Goal: Task Accomplishment & Management: Use online tool/utility

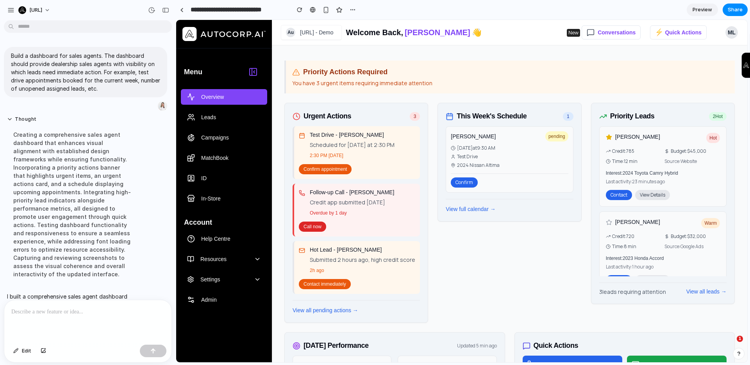
click at [389, 164] on div "Confirm appointment" at bounding box center [357, 169] width 116 height 11
click at [386, 152] on p "2:30 PM Today" at bounding box center [362, 155] width 105 height 7
click at [367, 69] on h2 "Priority Actions Required" at bounding box center [345, 72] width 84 height 11
click at [648, 164] on div "Time: 12 min" at bounding box center [633, 161] width 55 height 7
click at [506, 175] on div "Confirm" at bounding box center [509, 180] width 117 height 14
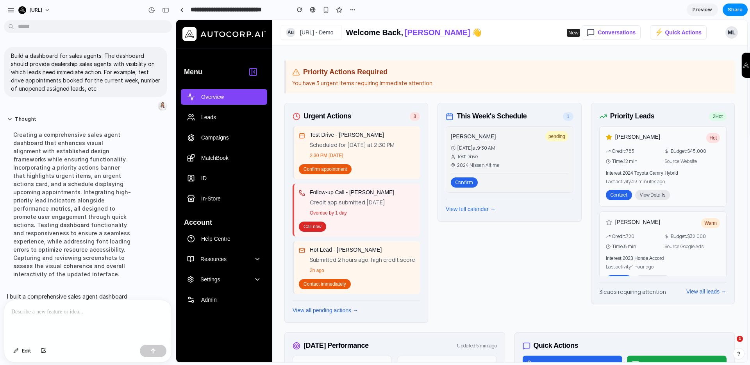
click at [459, 182] on button "Confirm" at bounding box center [464, 182] width 27 height 10
click at [472, 209] on button "View full calendar →" at bounding box center [471, 209] width 50 height 8
click at [458, 179] on button "Confirm" at bounding box center [464, 182] width 27 height 10
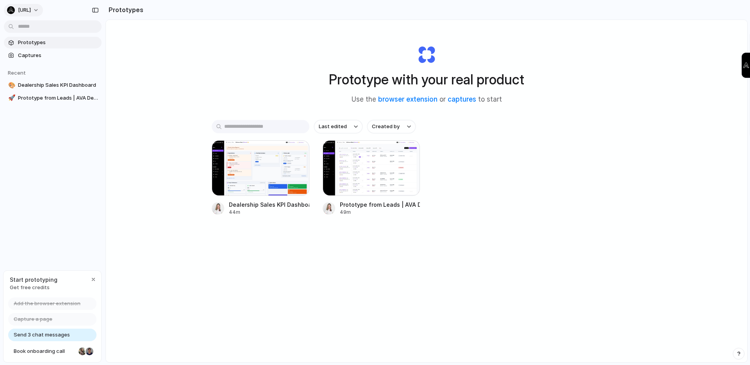
click at [31, 6] on div "Autocorp.ai" at bounding box center [19, 10] width 24 height 8
click at [199, 116] on div "Settings Invite members Change theme Sign out" at bounding box center [375, 182] width 750 height 365
